Goal: Task Accomplishment & Management: Manage account settings

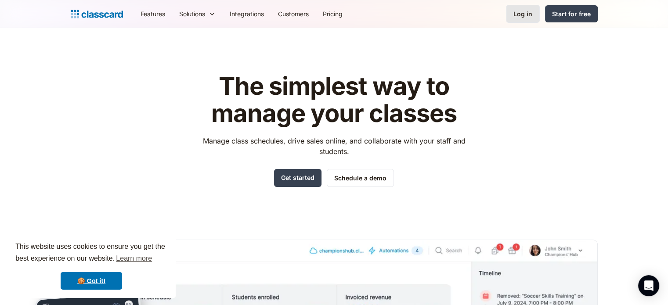
click at [524, 18] on div "Log in" at bounding box center [523, 13] width 19 height 9
click at [529, 17] on div "Log in" at bounding box center [523, 13] width 19 height 9
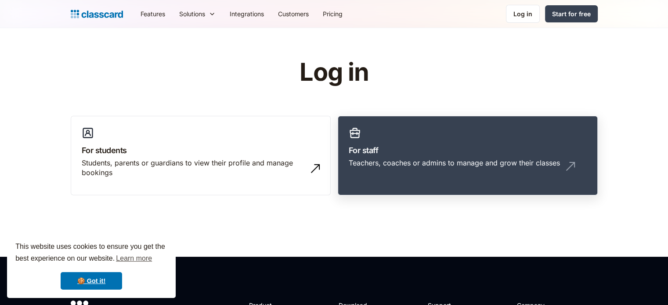
click at [427, 152] on h3 "For staff" at bounding box center [468, 151] width 238 height 12
